Goal: Information Seeking & Learning: Learn about a topic

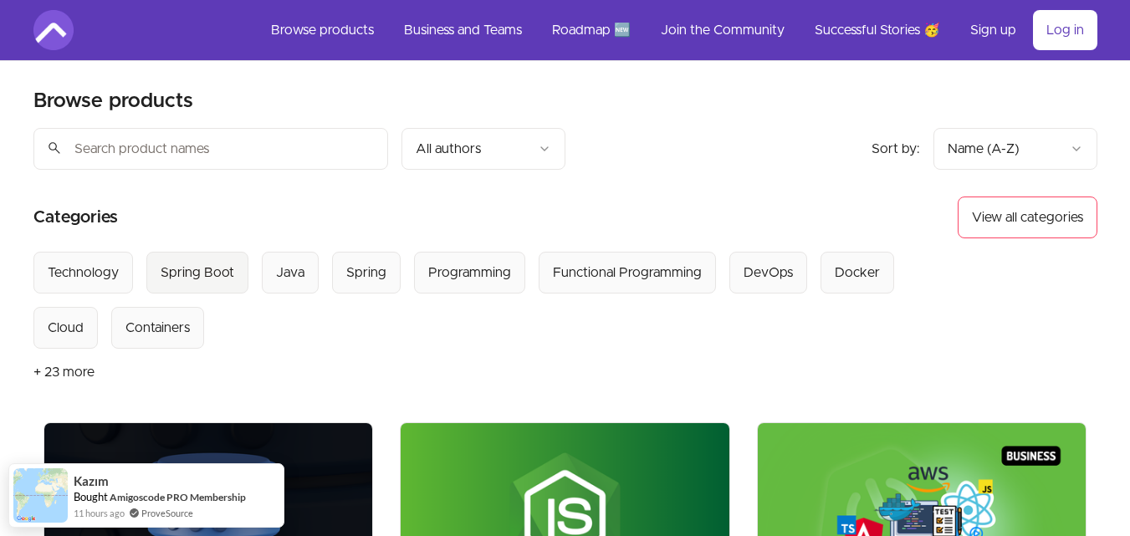
click at [202, 271] on div "Spring Boot" at bounding box center [198, 273] width 74 height 20
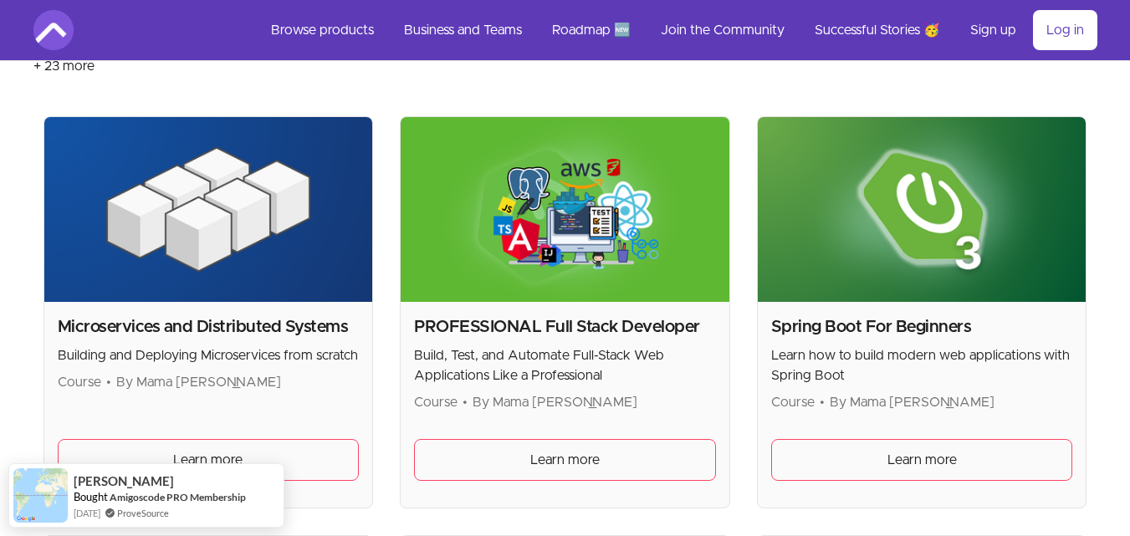
scroll to position [356, 0]
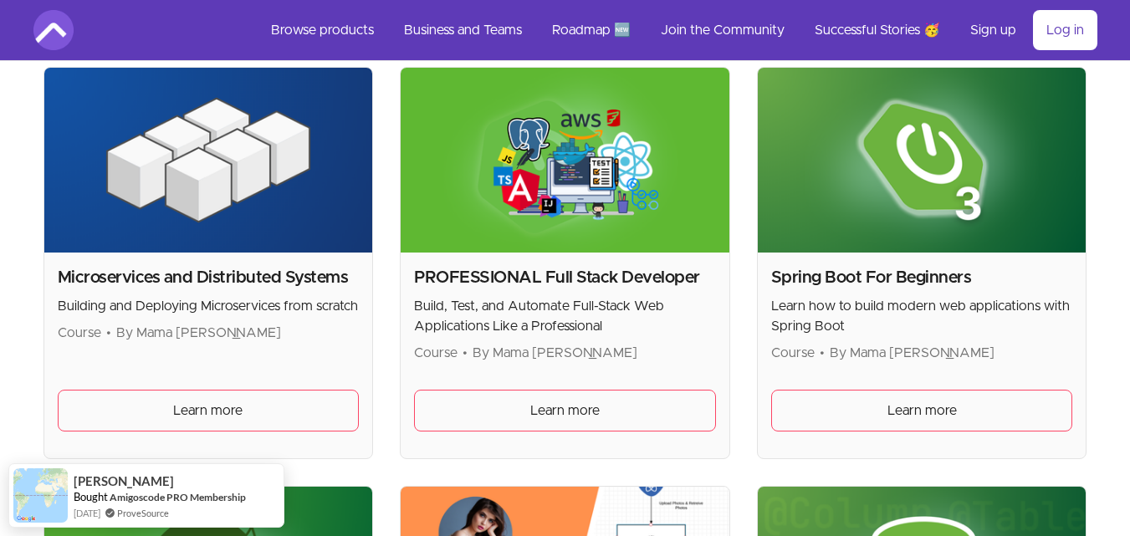
click at [533, 270] on h2 "PROFESSIONAL Full Stack Developer" at bounding box center [565, 277] width 302 height 23
click at [632, 273] on h2 "PROFESSIONAL Full Stack Developer" at bounding box center [565, 277] width 302 height 23
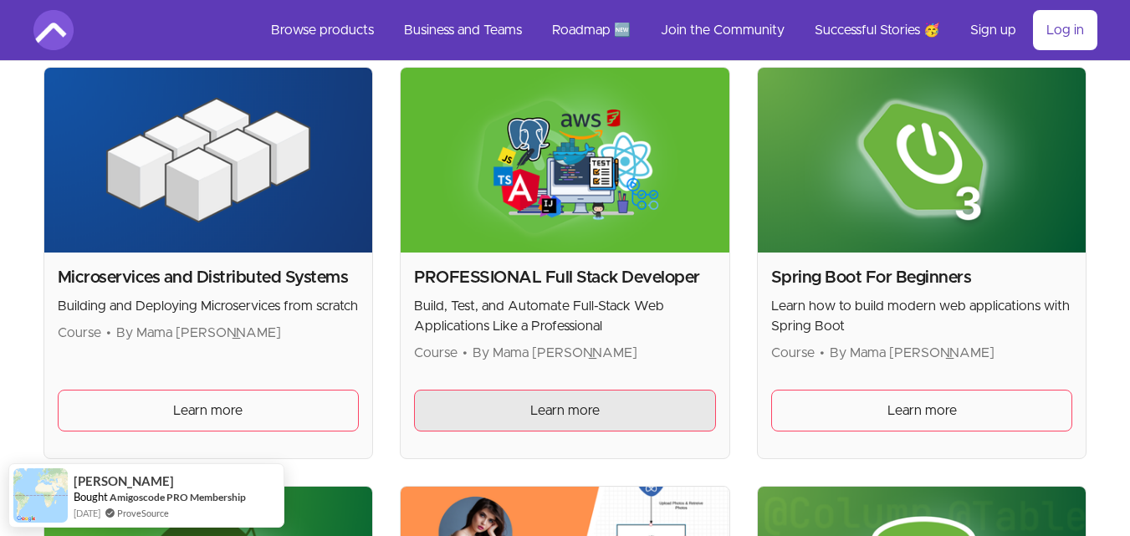
click at [651, 428] on link "Learn more" at bounding box center [565, 411] width 302 height 42
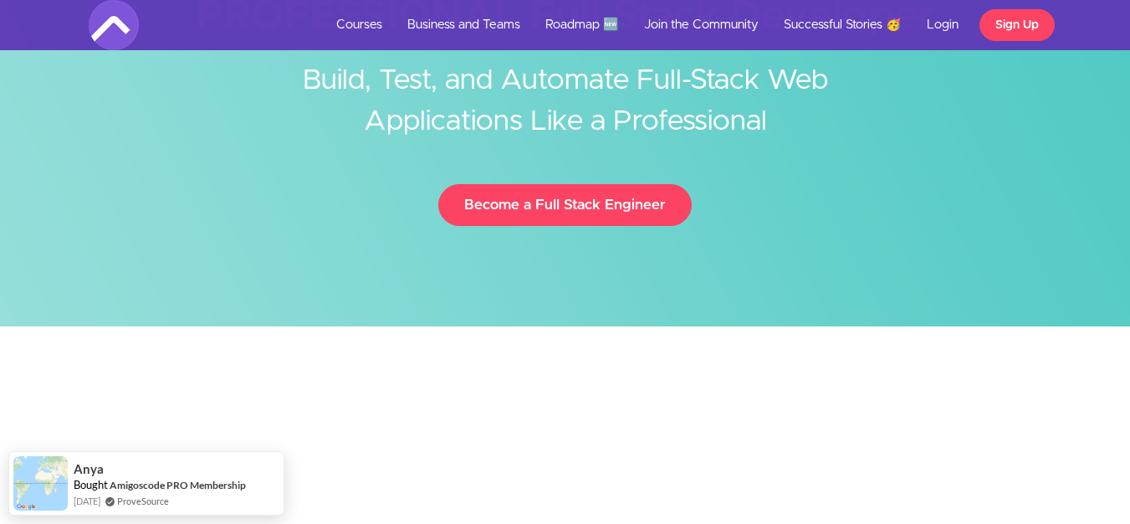
scroll to position [218, 0]
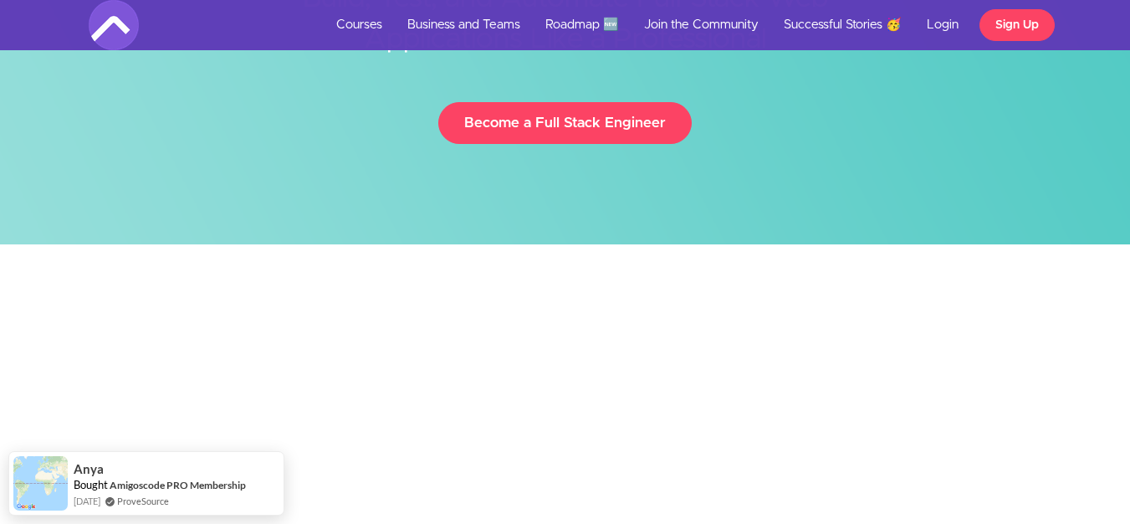
drag, startPoint x: 1135, startPoint y: 23, endPoint x: 1123, endPoint y: 30, distance: 13.5
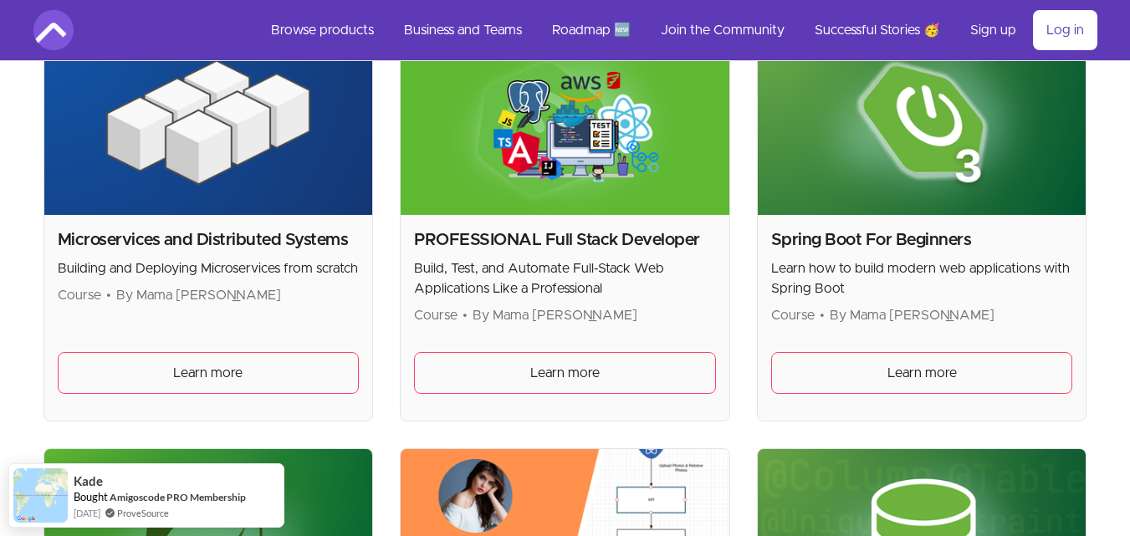
scroll to position [399, 0]
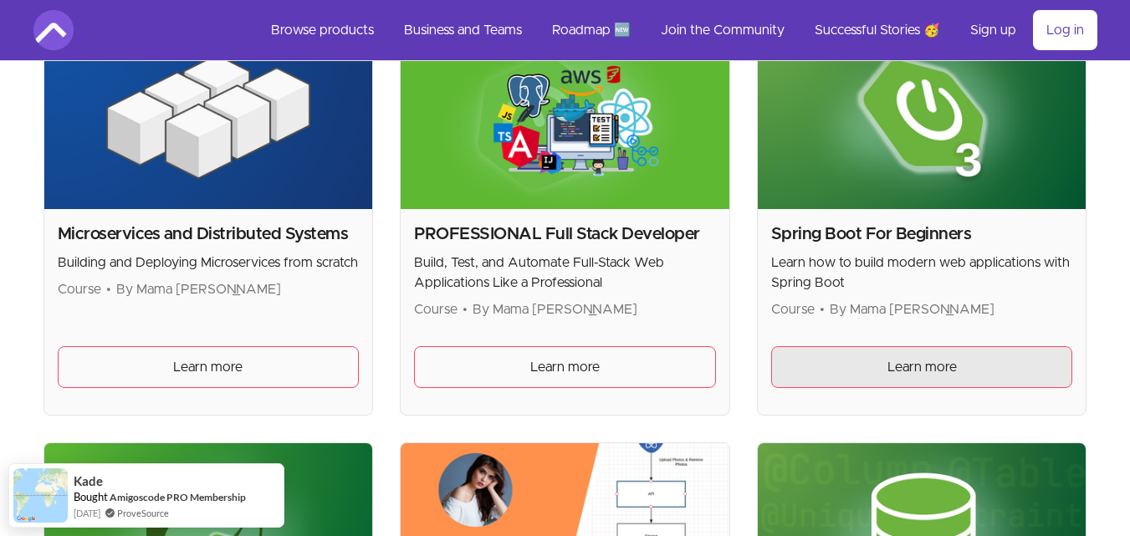
click at [921, 369] on span "Learn more" at bounding box center [922, 367] width 69 height 20
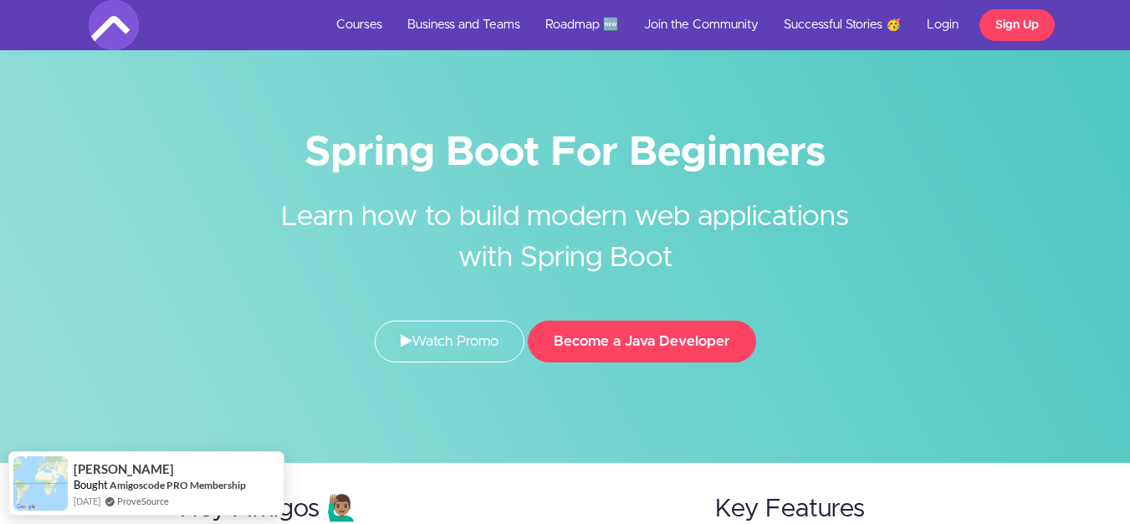
drag, startPoint x: 1140, startPoint y: 33, endPoint x: 1092, endPoint y: -3, distance: 59.7
click at [946, 23] on link "Login" at bounding box center [943, 25] width 57 height 50
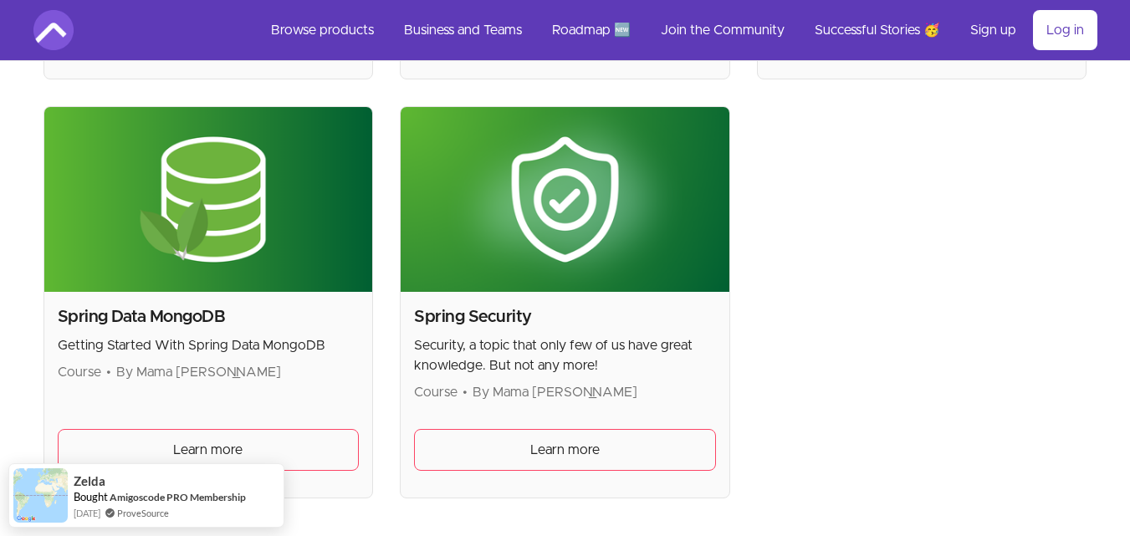
scroll to position [1174, 0]
